Goal: Task Accomplishment & Management: Manage account settings

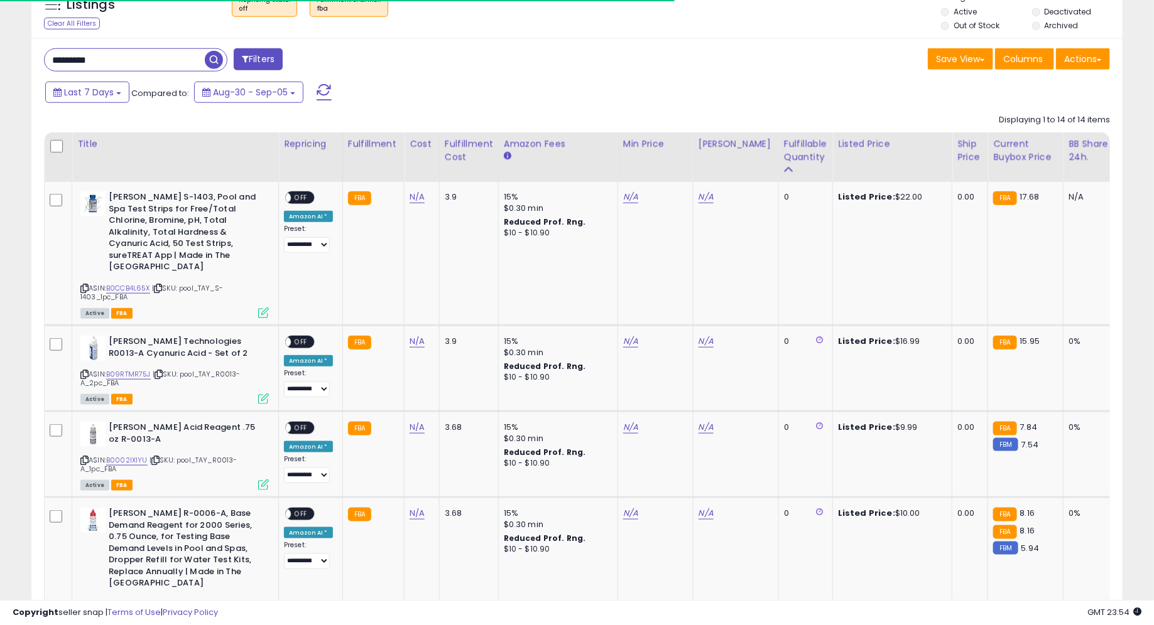
scroll to position [257, 633]
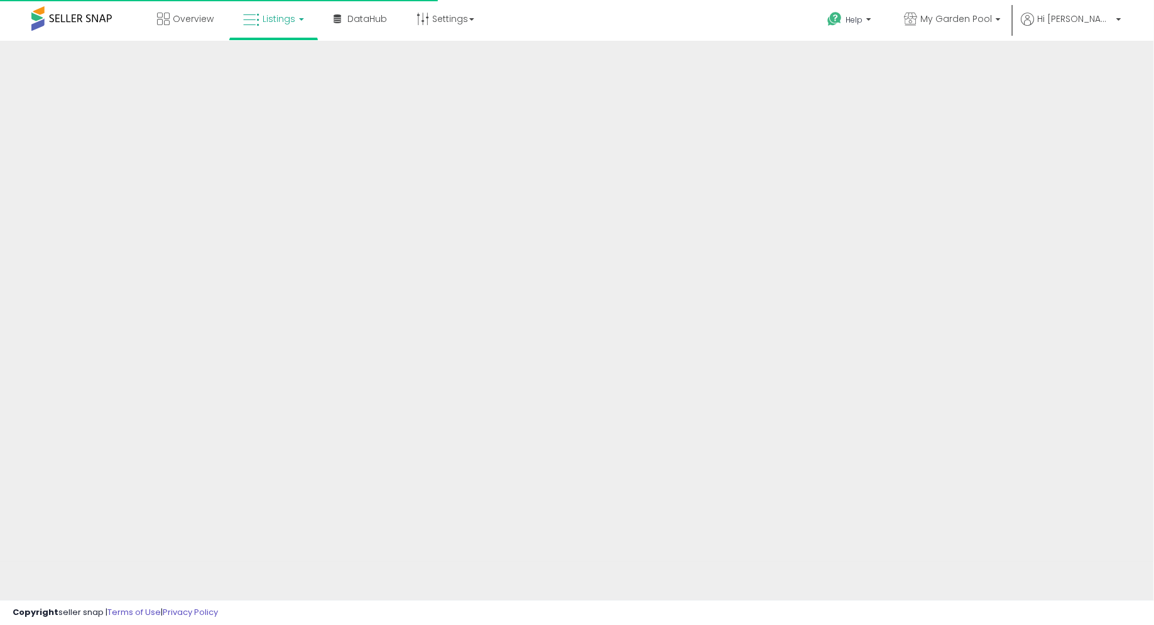
scroll to position [143, 0]
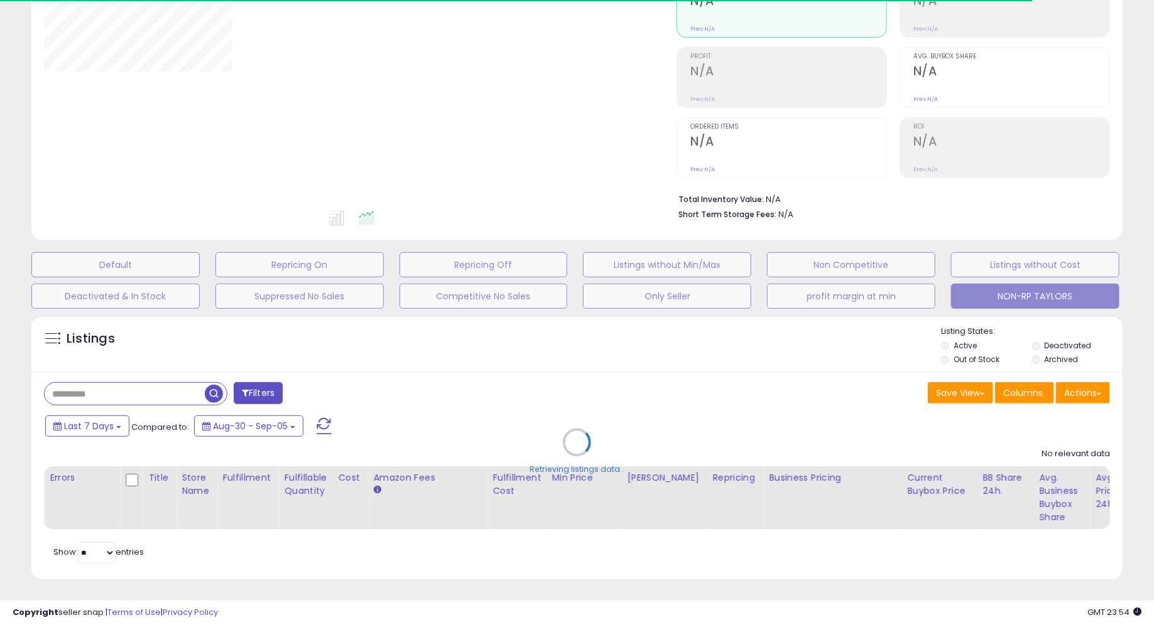
type input "*********"
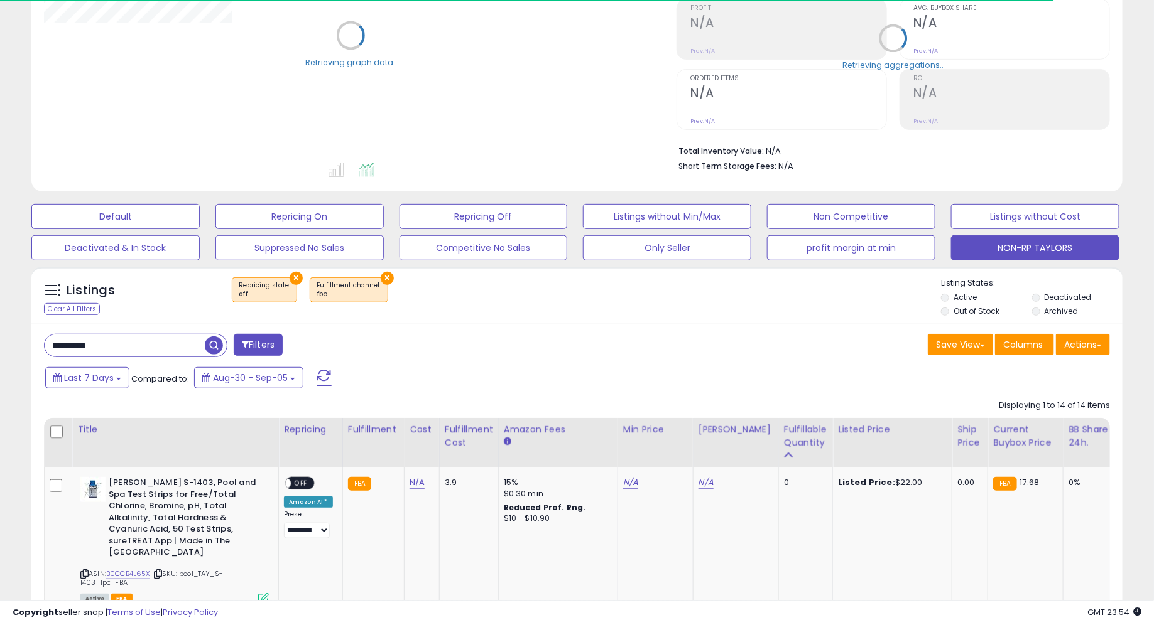
scroll to position [195, 0]
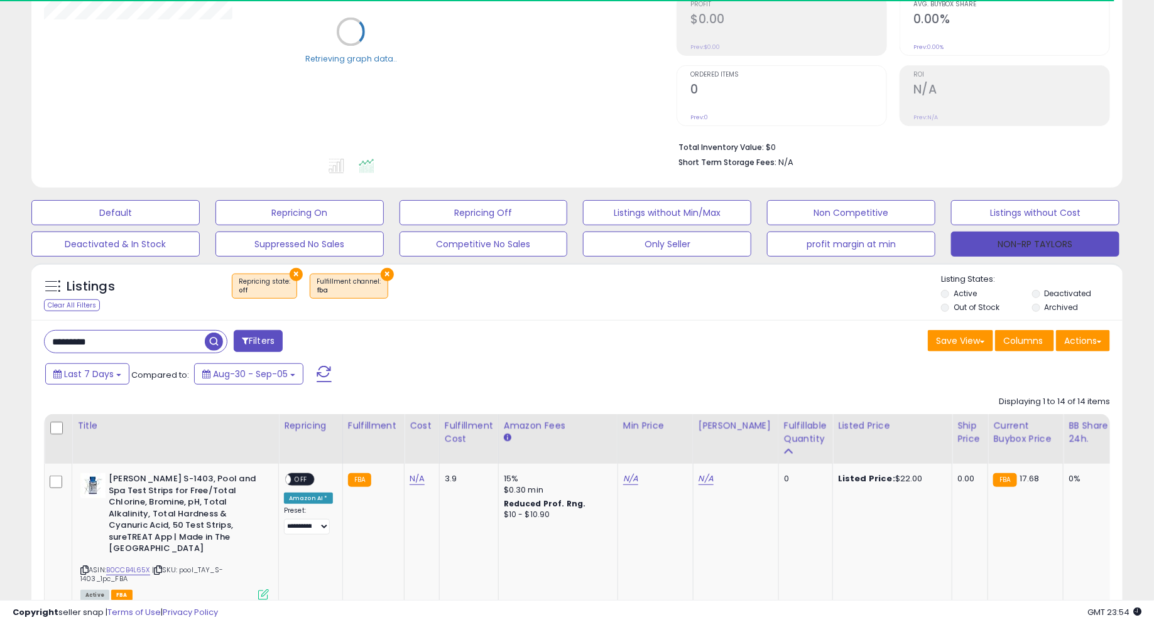
click at [1032, 247] on button "NON-RP TAYLORS" at bounding box center [1035, 244] width 168 height 25
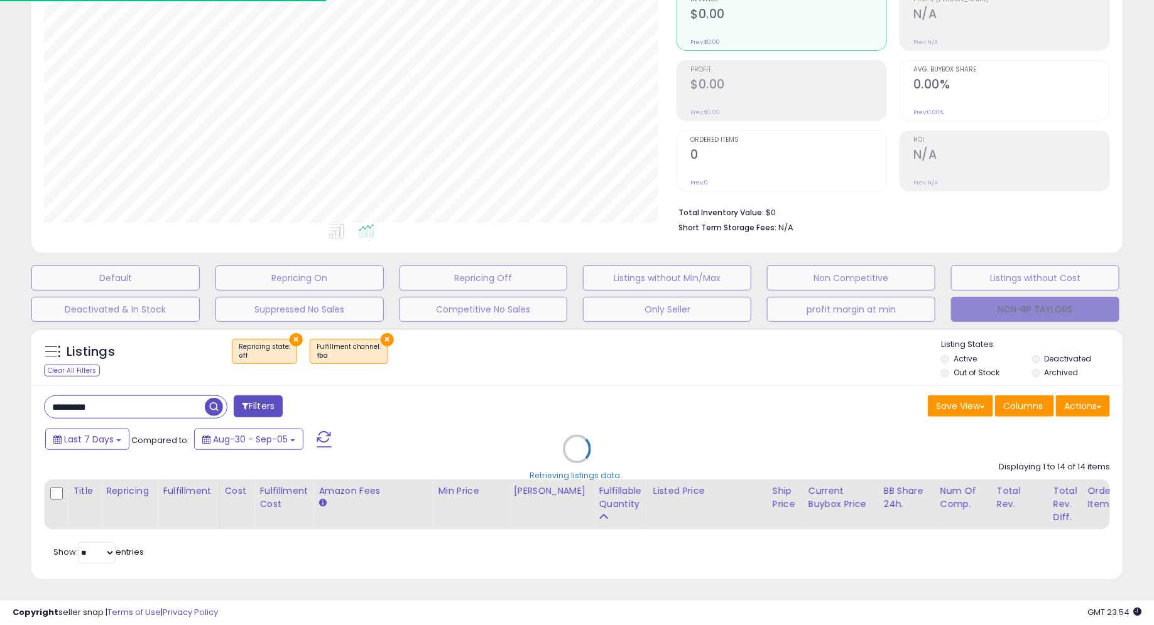
scroll to position [257, 633]
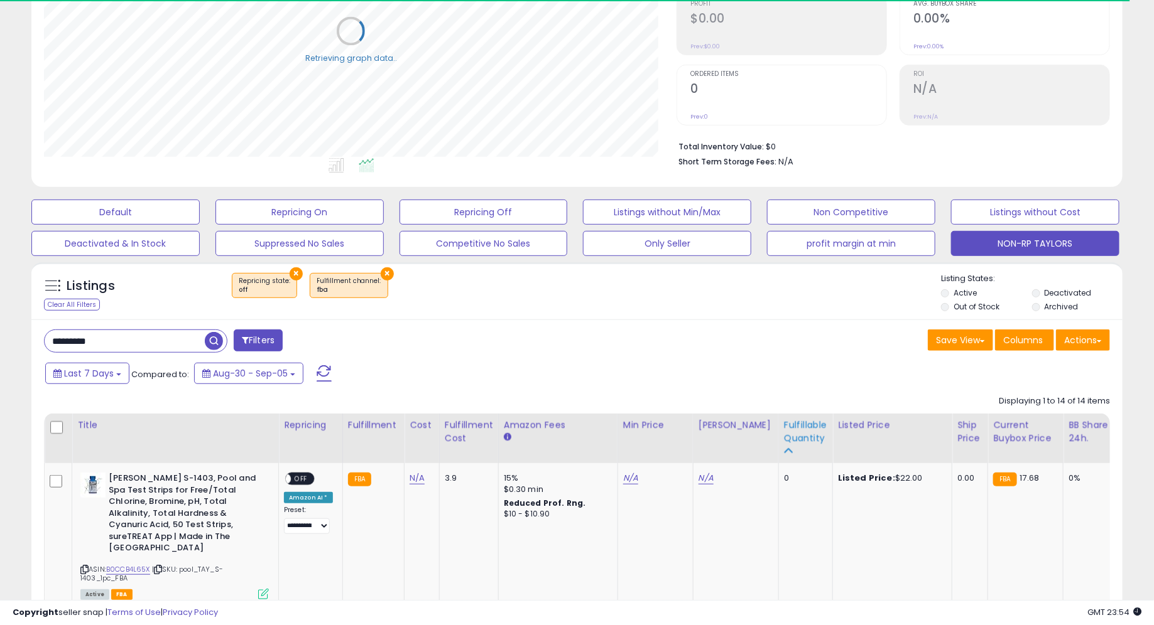
click at [799, 433] on div "Fulfillable Quantity" at bounding box center [805, 432] width 43 height 26
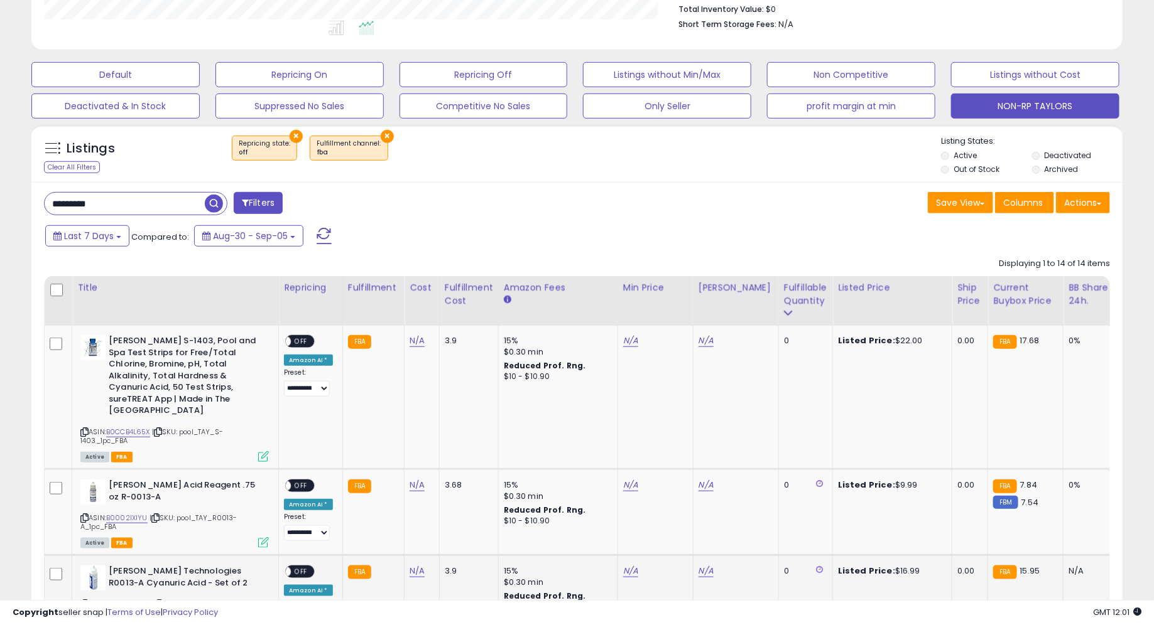
scroll to position [0, 0]
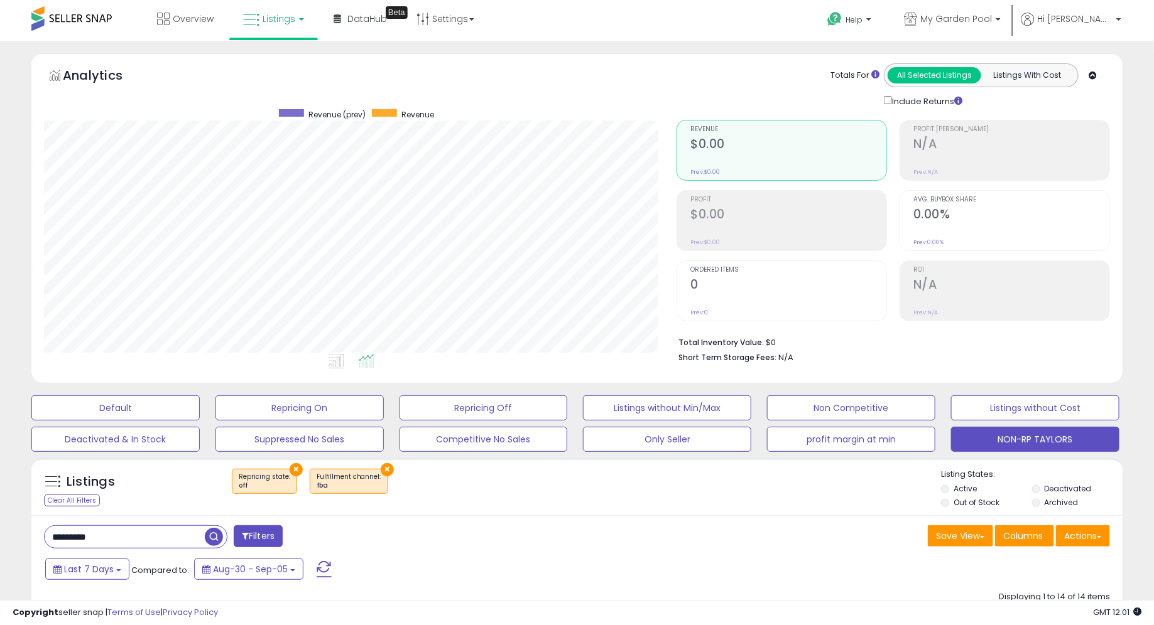
click at [92, 27] on span at bounding box center [71, 18] width 80 height 24
click at [256, 18] on icon at bounding box center [251, 20] width 16 height 16
click at [283, 57] on icon at bounding box center [283, 62] width 55 height 16
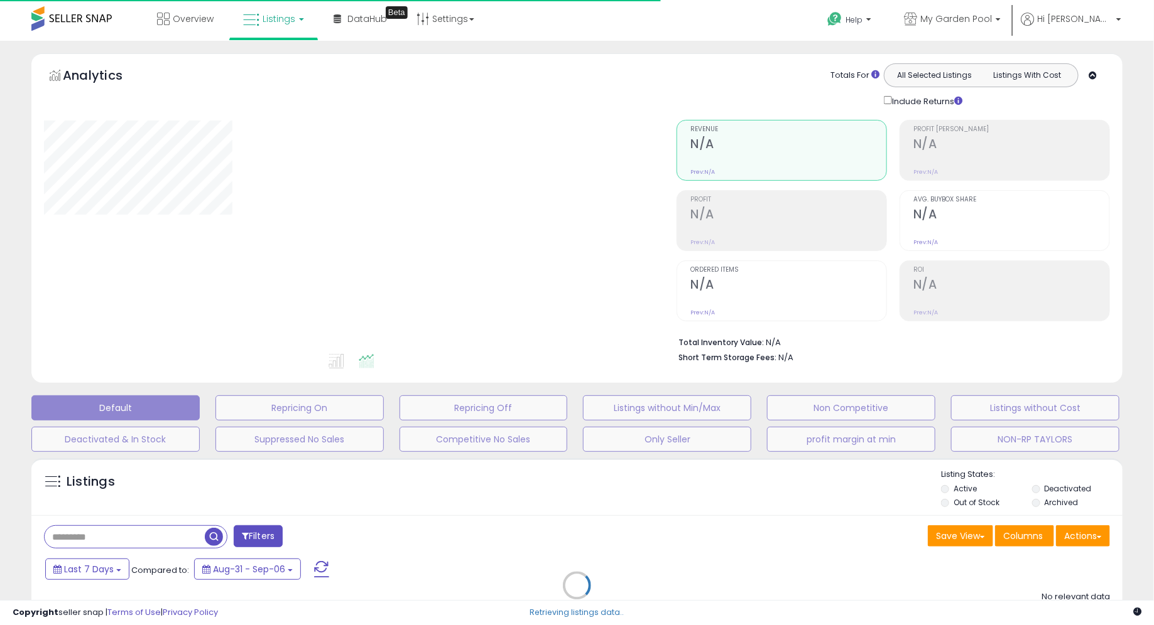
click at [160, 538] on div "Retrieving listings data.." at bounding box center [577, 595] width 1110 height 286
click at [160, 529] on div "Retrieving listings data.." at bounding box center [577, 595] width 1110 height 286
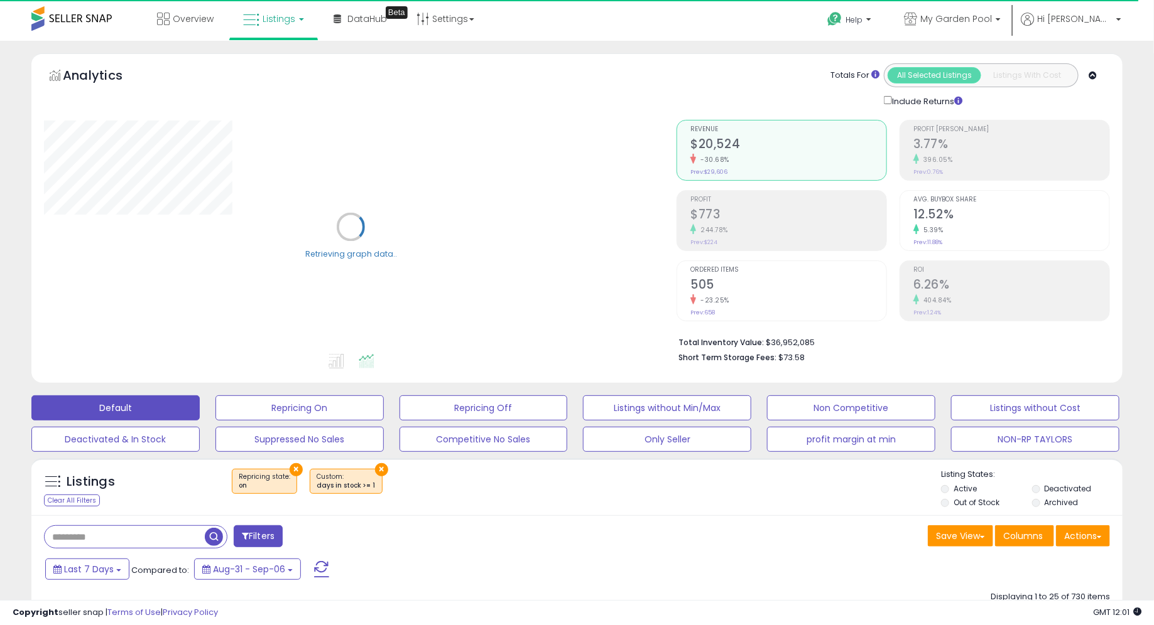
click at [160, 529] on input "text" at bounding box center [125, 537] width 160 height 22
paste input "**********"
type input "**********"
click at [321, 541] on span "button" at bounding box center [318, 537] width 18 height 18
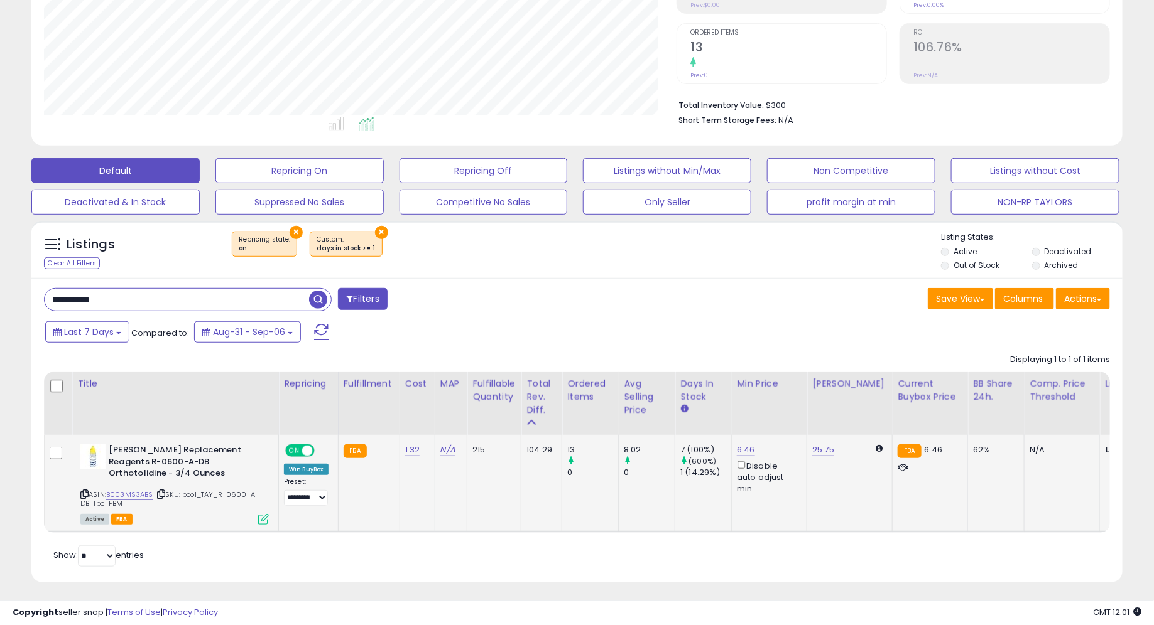
scroll to position [257, 633]
click at [265, 519] on icon at bounding box center [263, 519] width 11 height 11
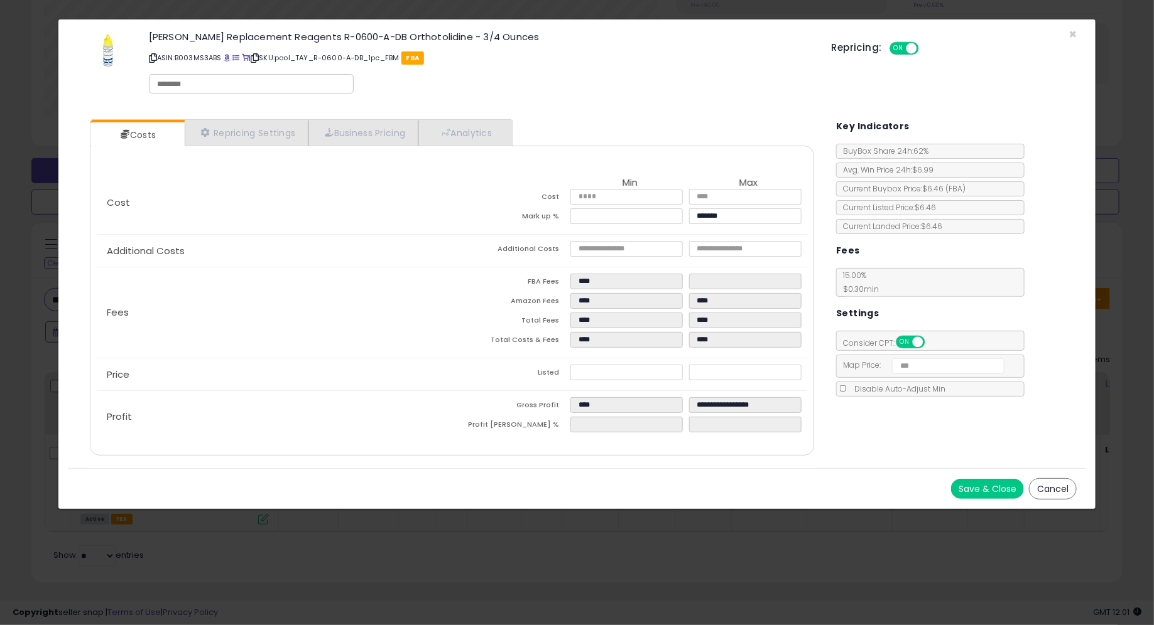
click at [470, 533] on div "× Close [PERSON_NAME] Replacement Reagents R-0600-A-DB Orthotolidine - 3/4 Ounc…" at bounding box center [577, 312] width 1154 height 625
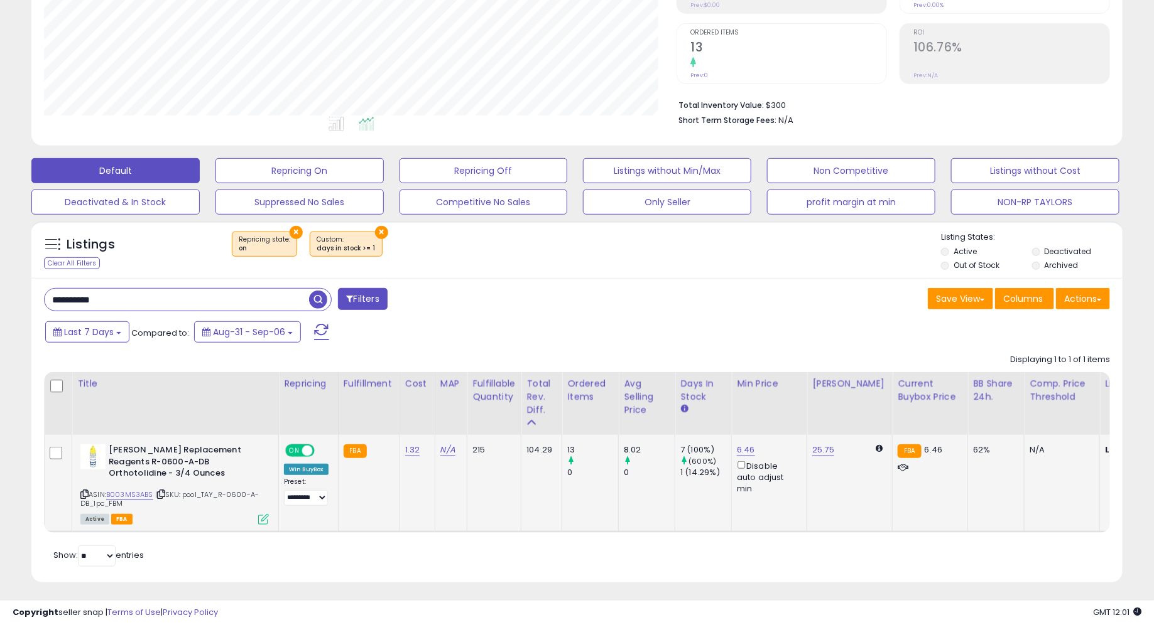
click at [258, 521] on icon at bounding box center [263, 519] width 11 height 11
